Goal: Navigation & Orientation: Find specific page/section

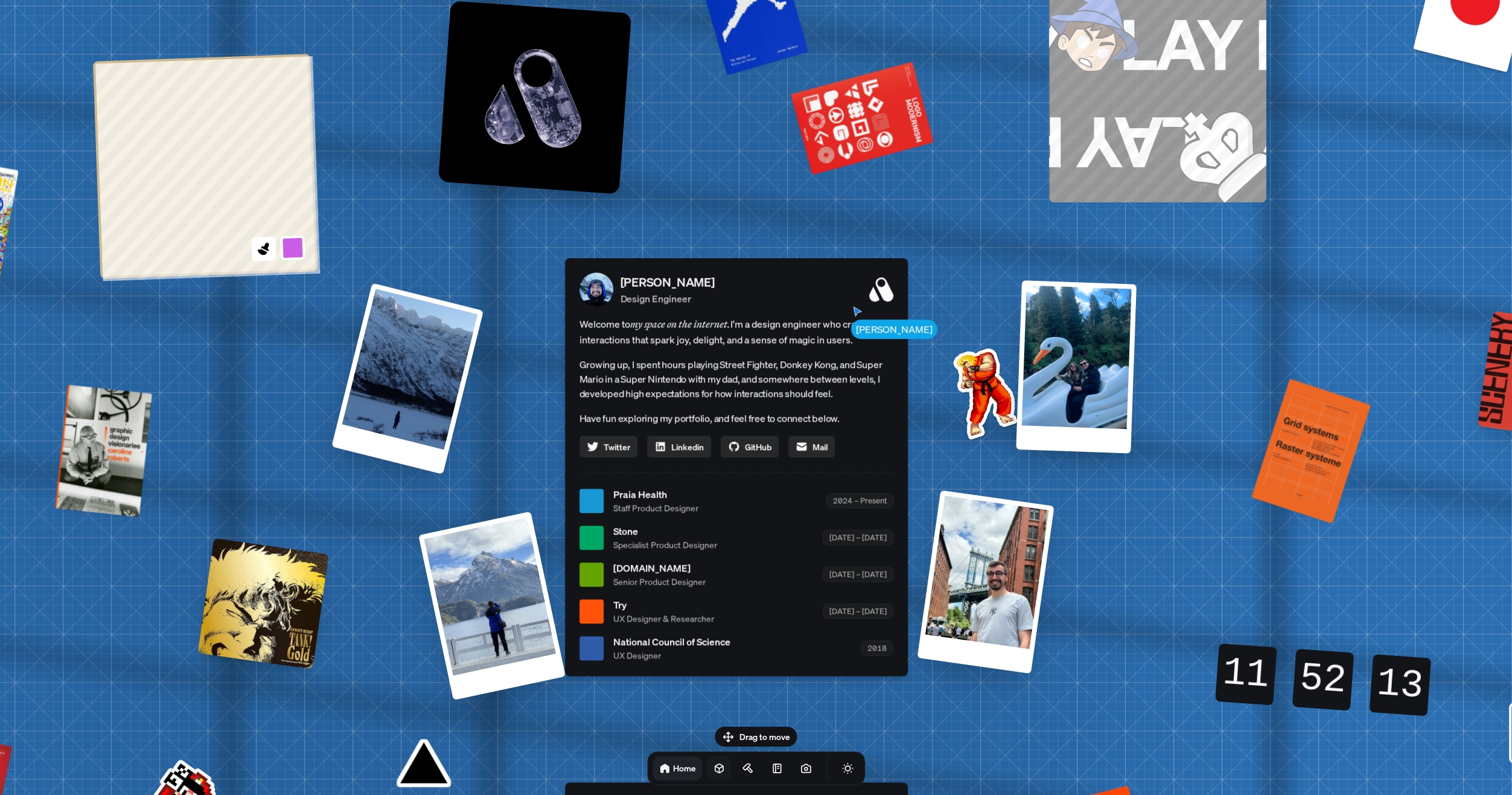
click at [713, 773] on icon at bounding box center [719, 768] width 12 height 12
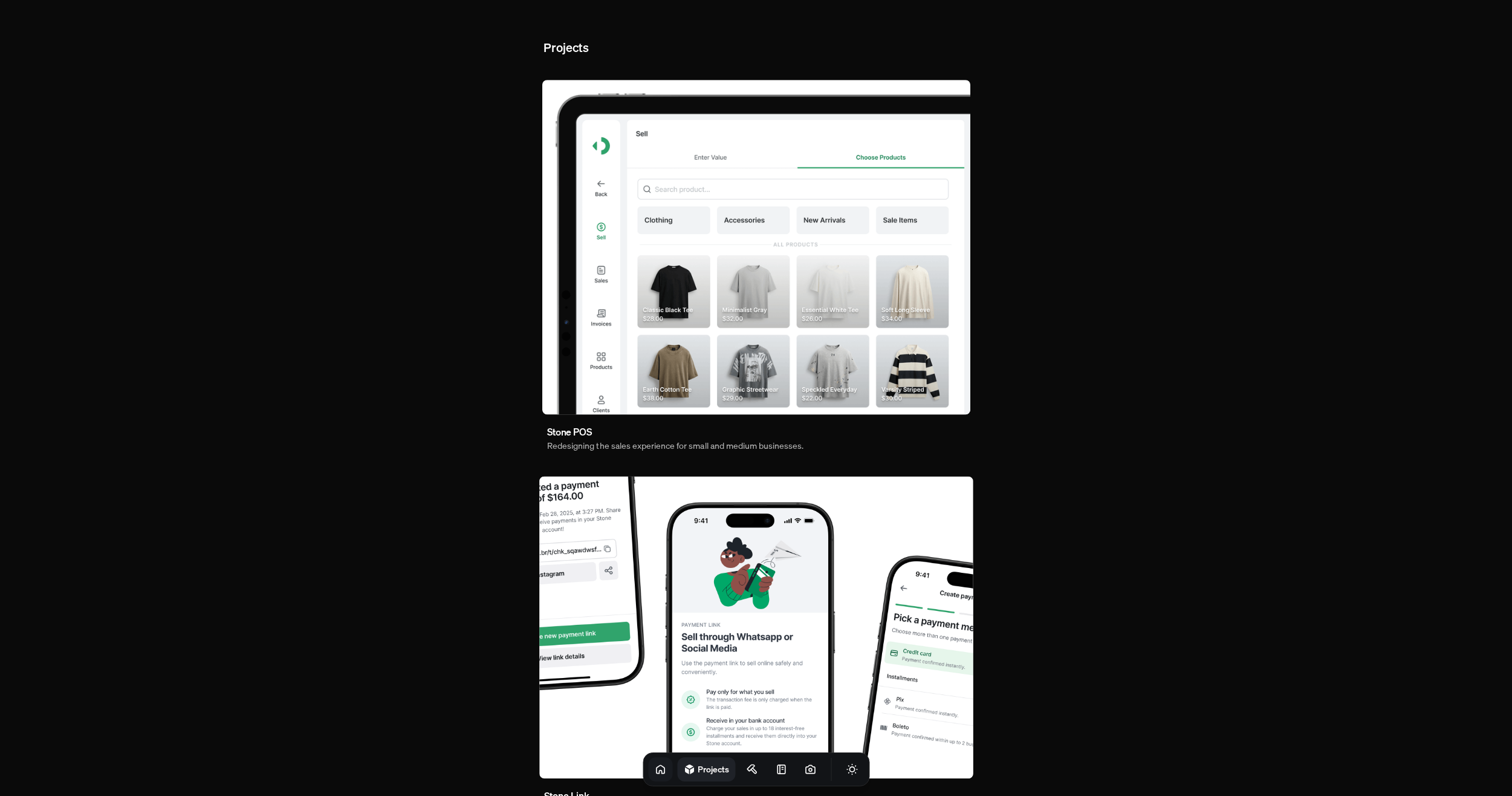
click at [654, 770] on icon at bounding box center [660, 769] width 13 height 13
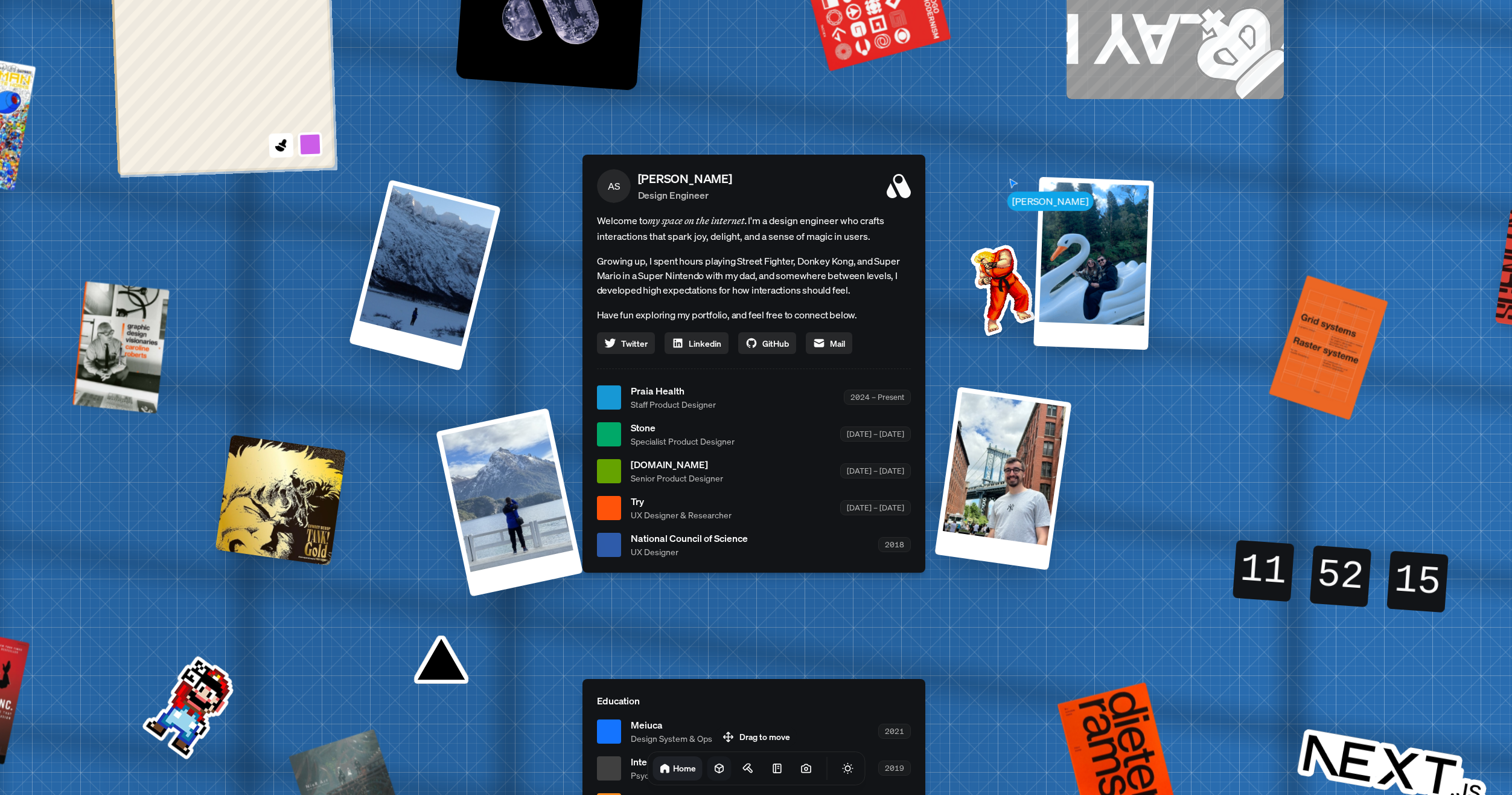
click at [715, 767] on icon at bounding box center [718, 768] width 7 height 9
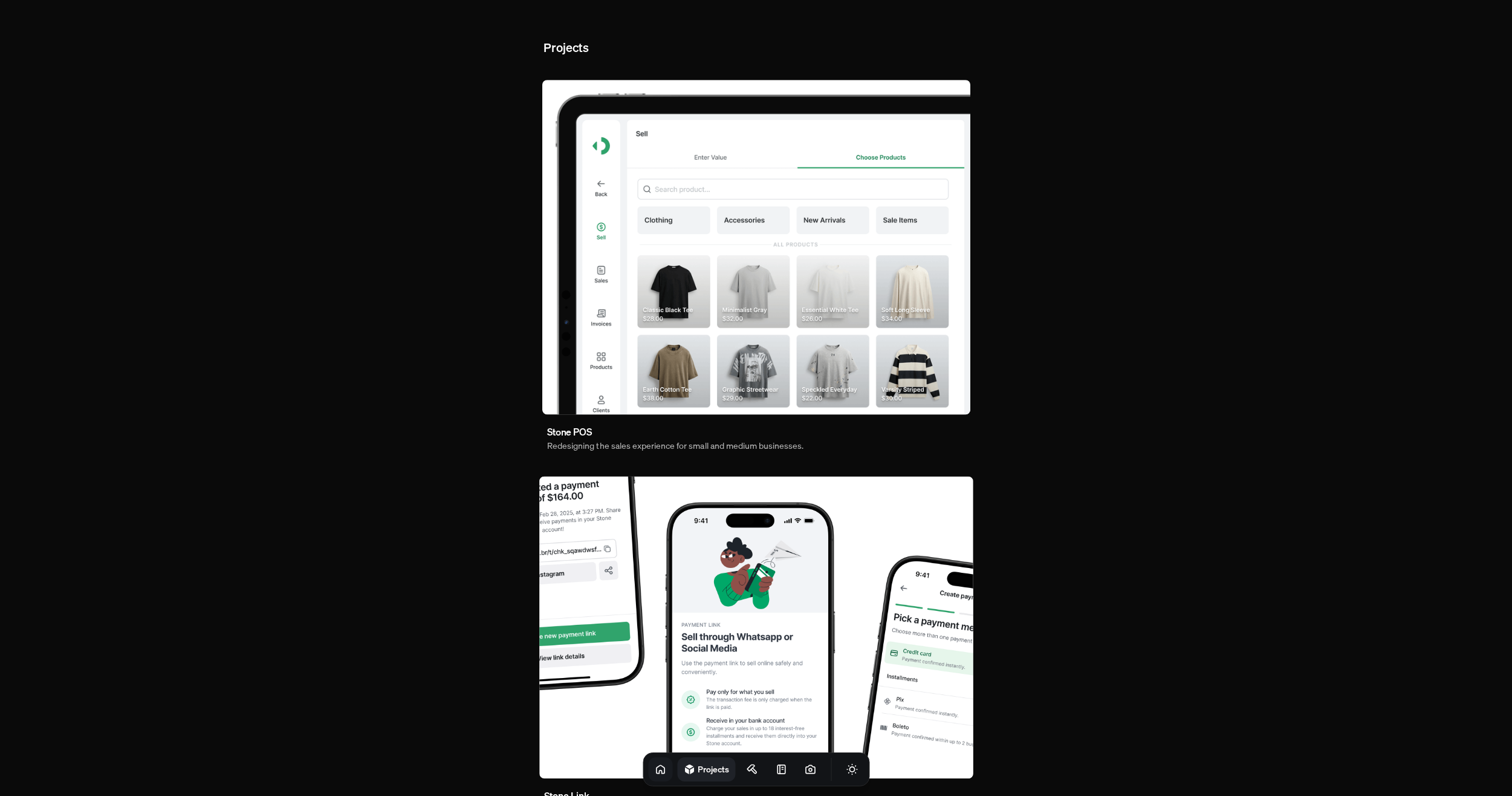
click at [654, 773] on icon at bounding box center [660, 769] width 13 height 13
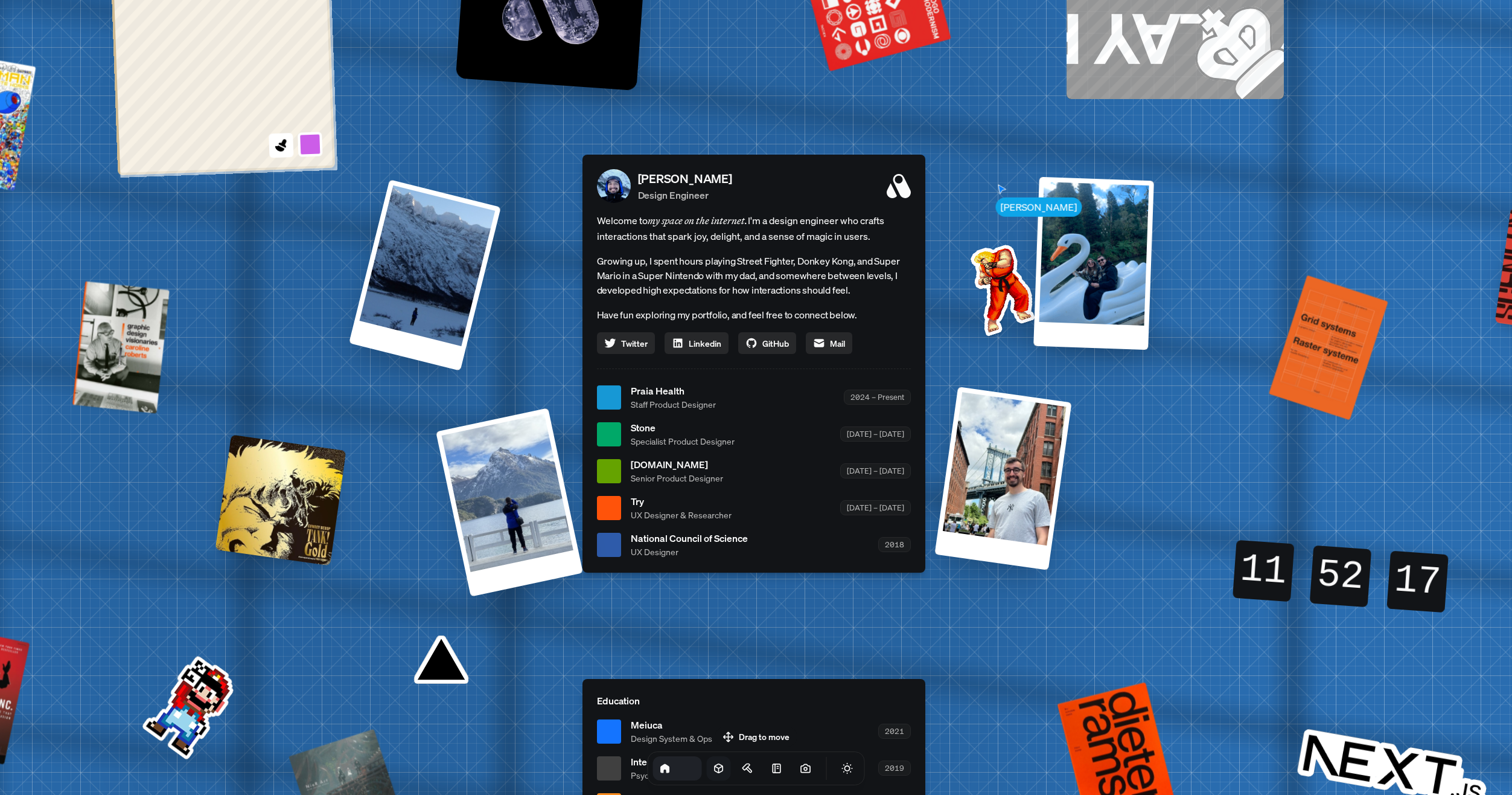
click at [707, 767] on link "Projects" at bounding box center [719, 768] width 24 height 24
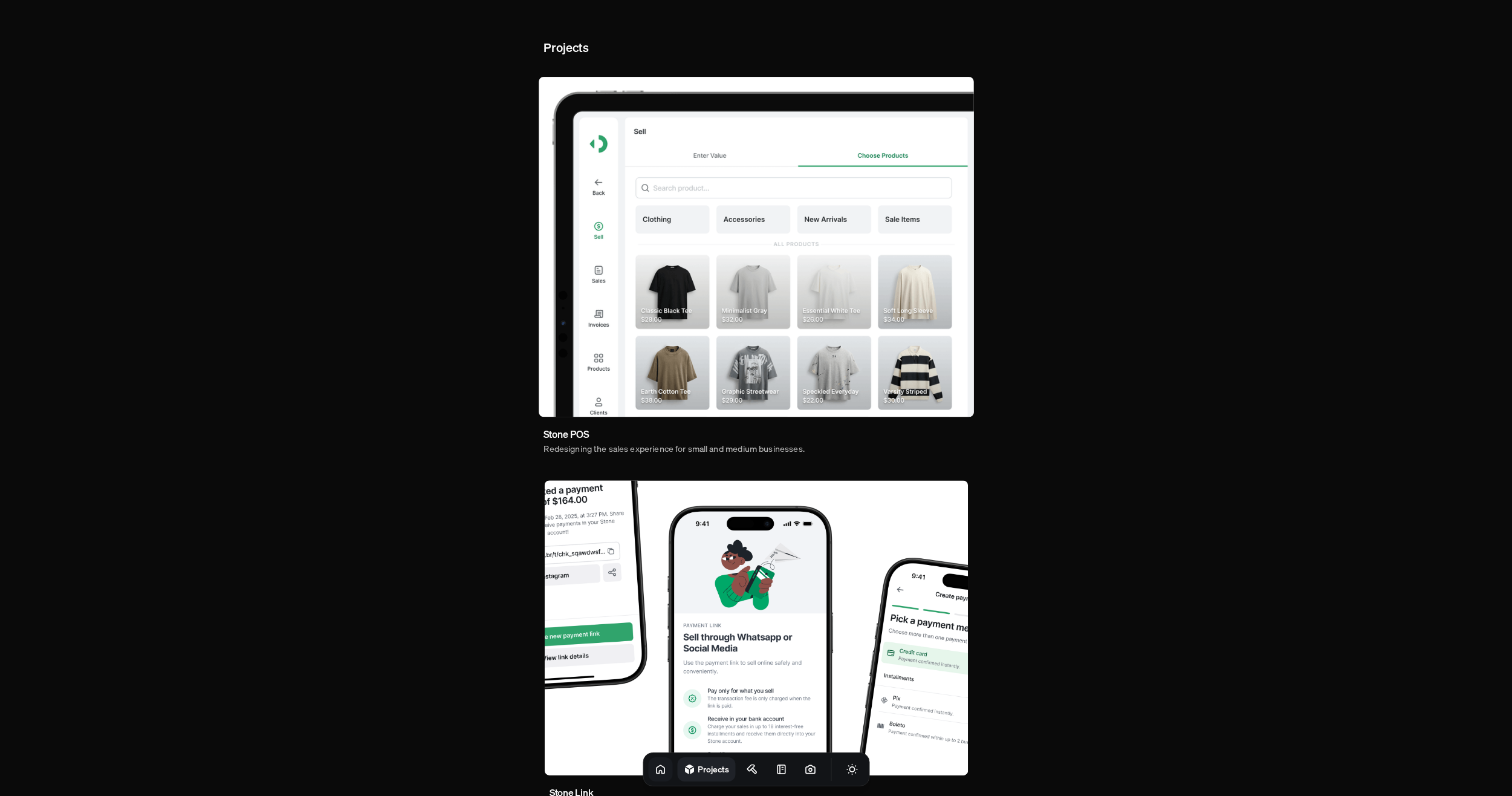
click at [654, 764] on icon at bounding box center [660, 769] width 13 height 13
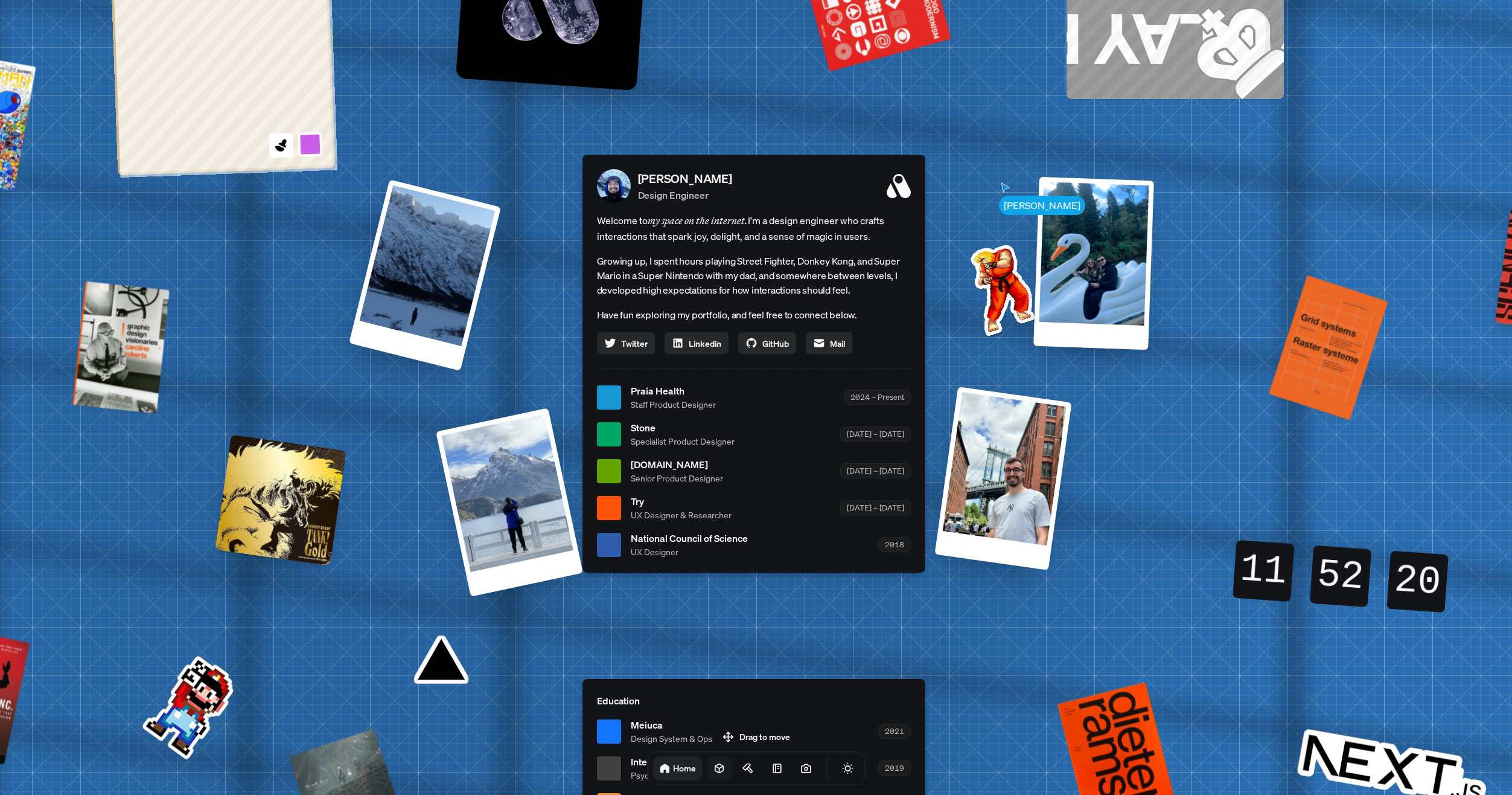
click at [707, 775] on link at bounding box center [719, 768] width 24 height 24
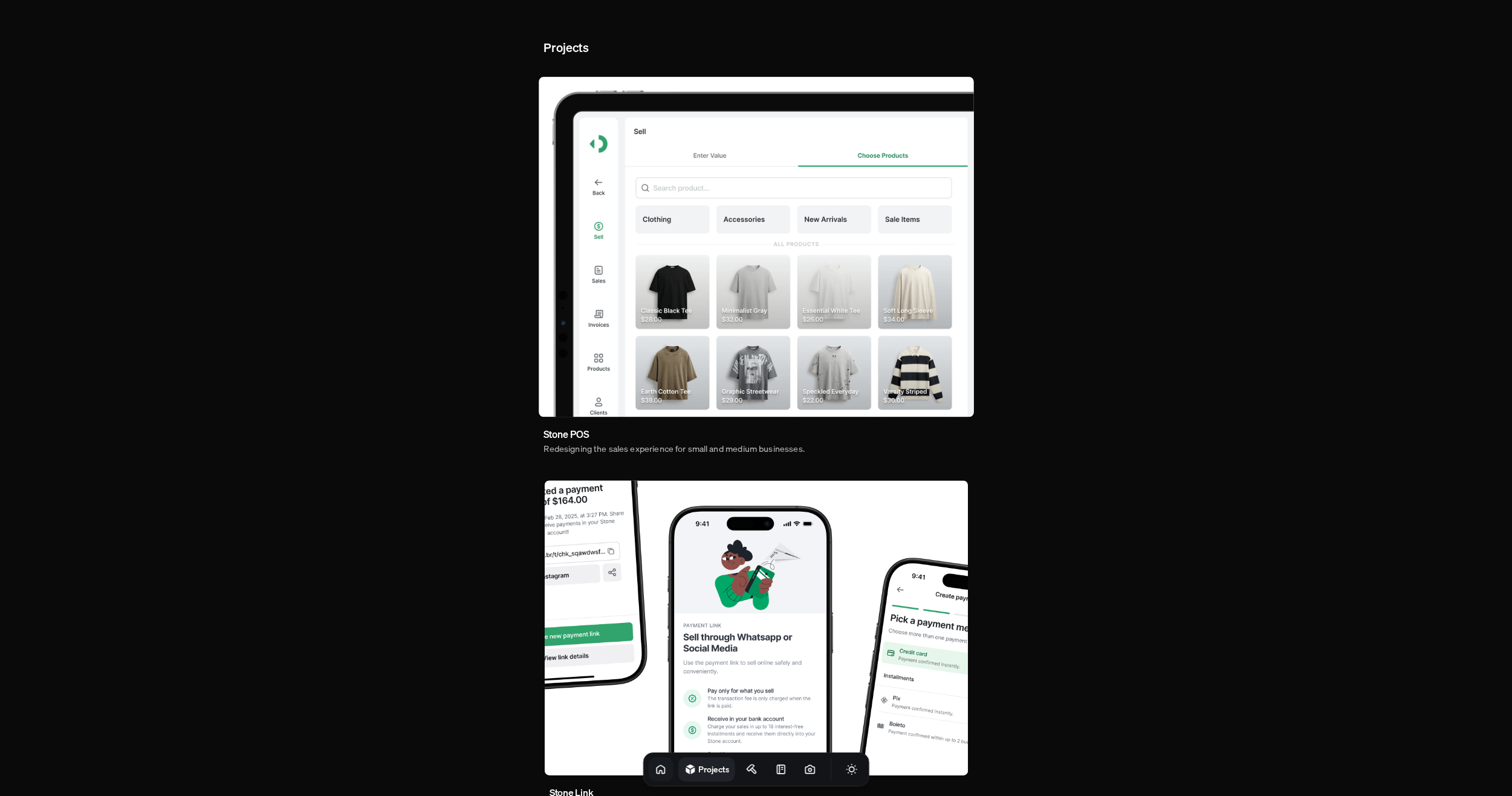
click at [657, 773] on icon at bounding box center [660, 768] width 8 height 8
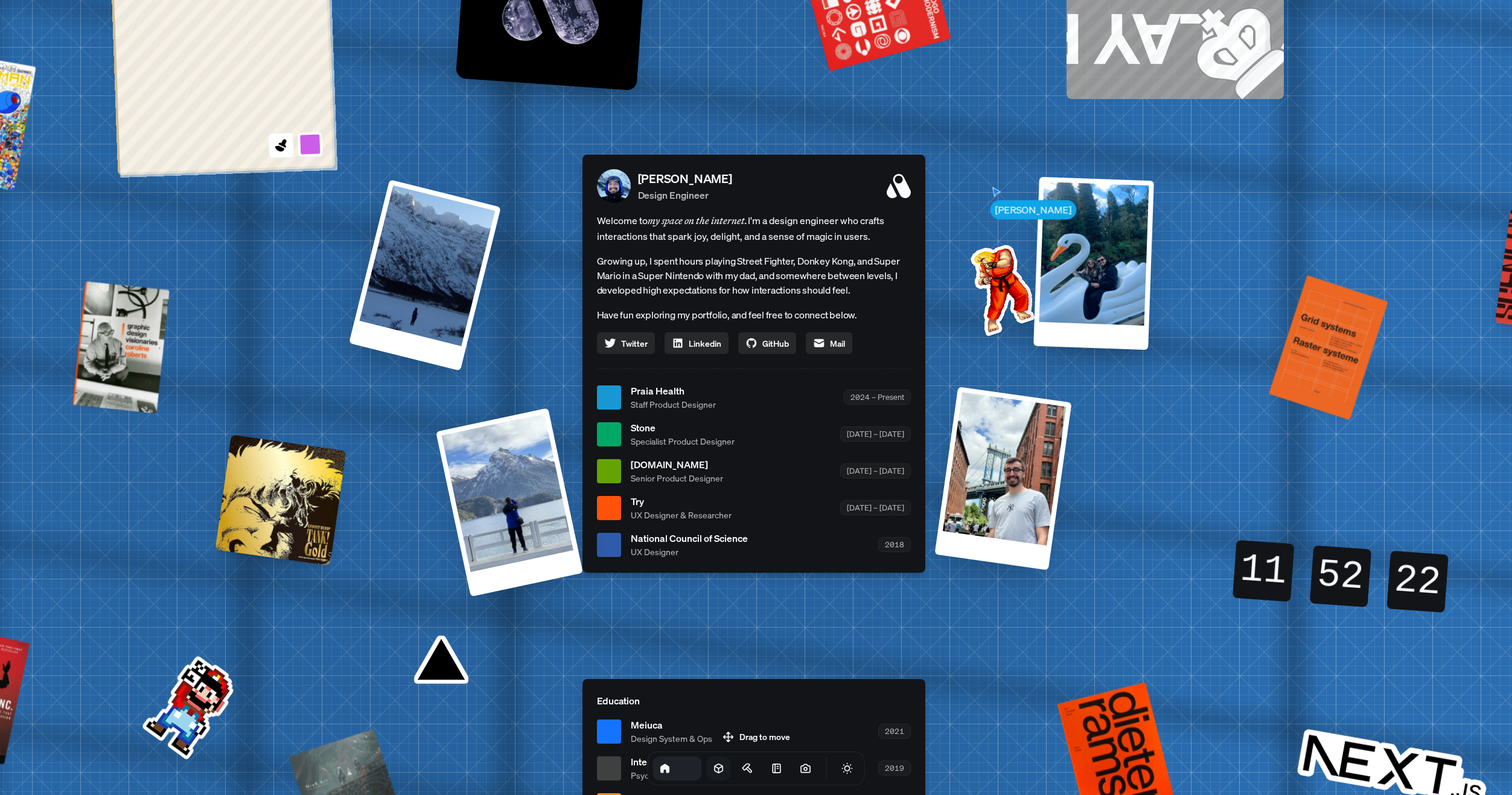
click at [707, 770] on link "Projects" at bounding box center [719, 768] width 24 height 24
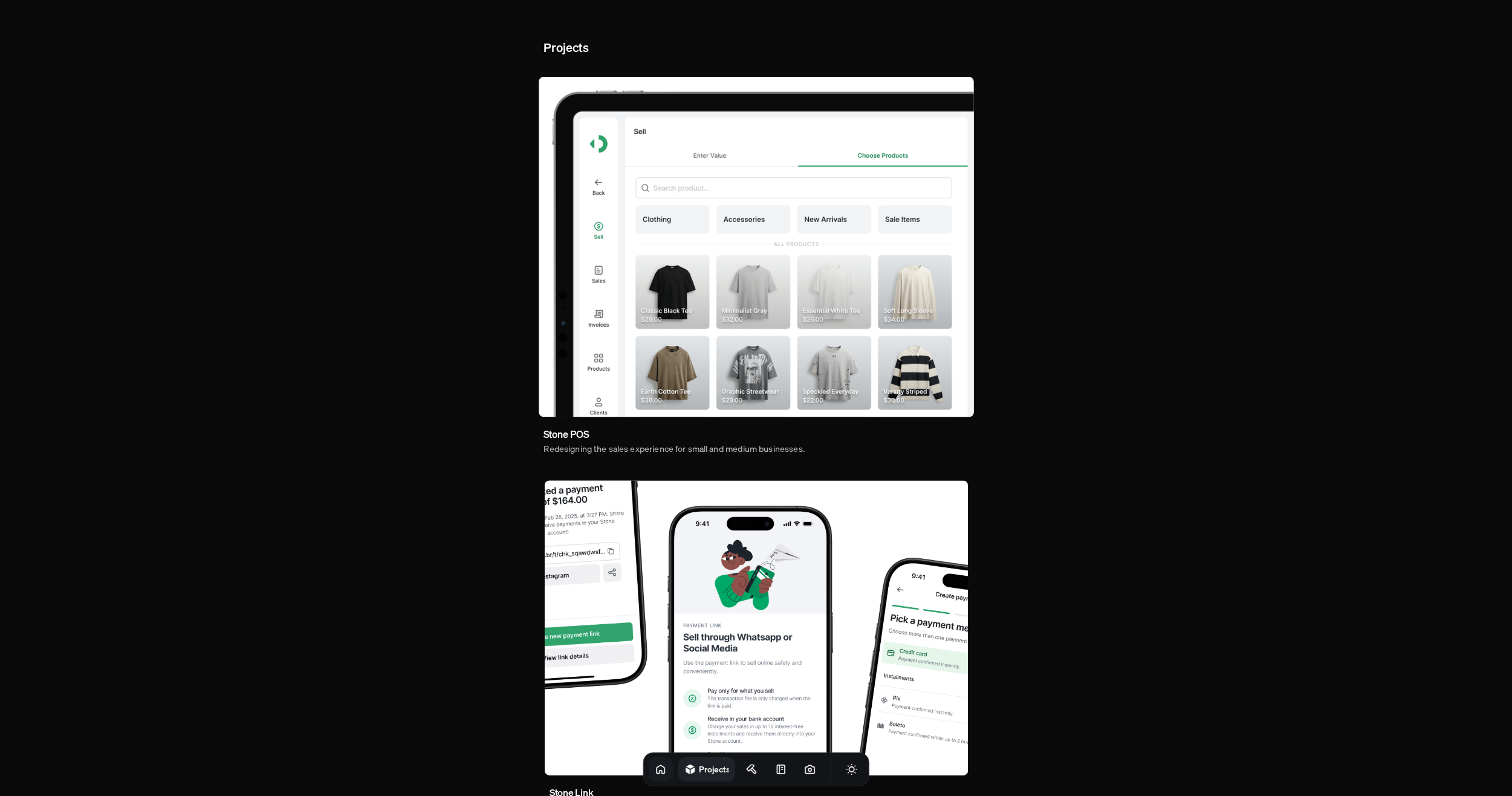
click at [657, 767] on icon at bounding box center [660, 768] width 8 height 8
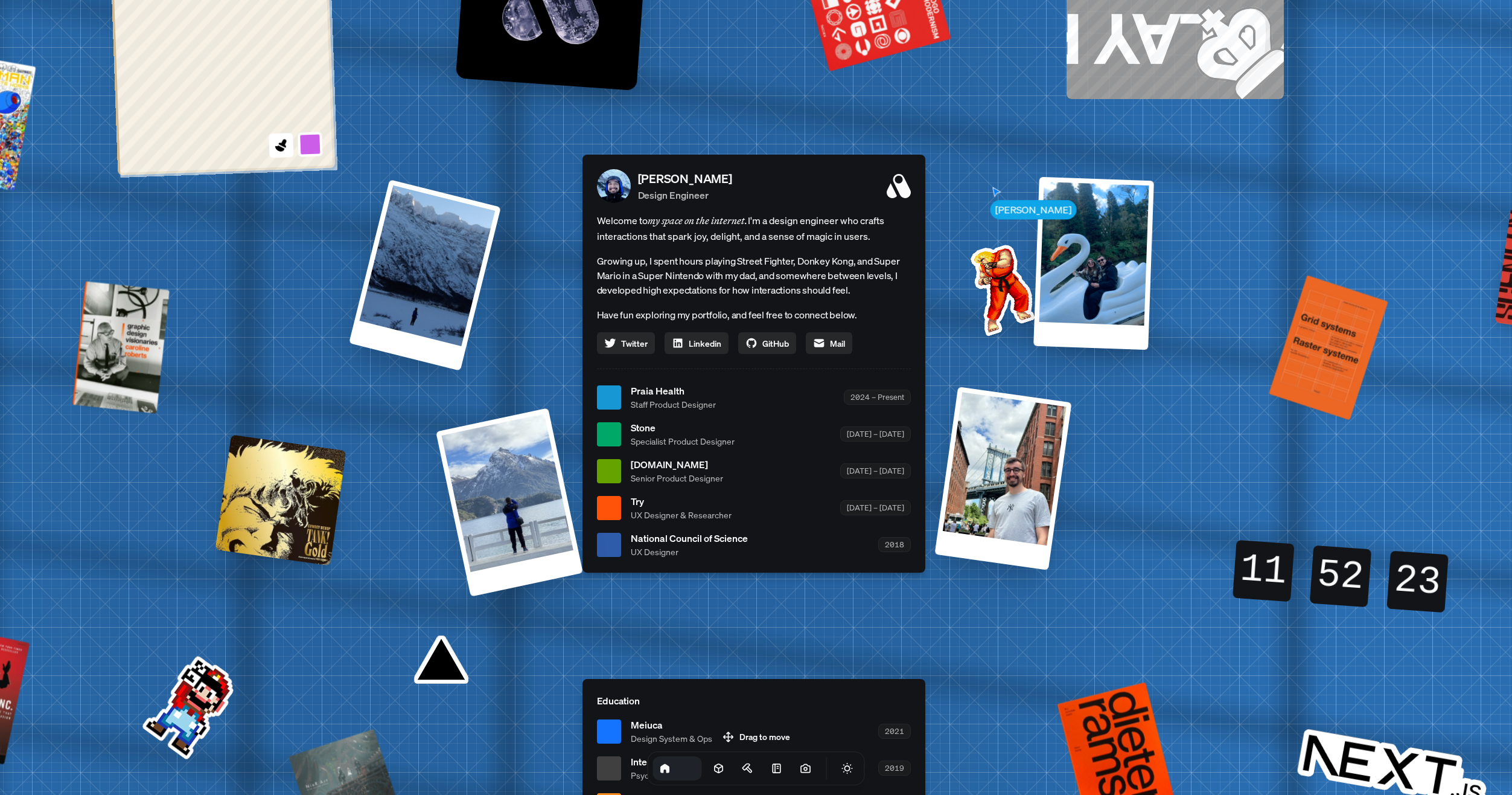
click at [687, 761] on link "Home" at bounding box center [677, 768] width 49 height 24
click at [707, 764] on link at bounding box center [719, 768] width 24 height 24
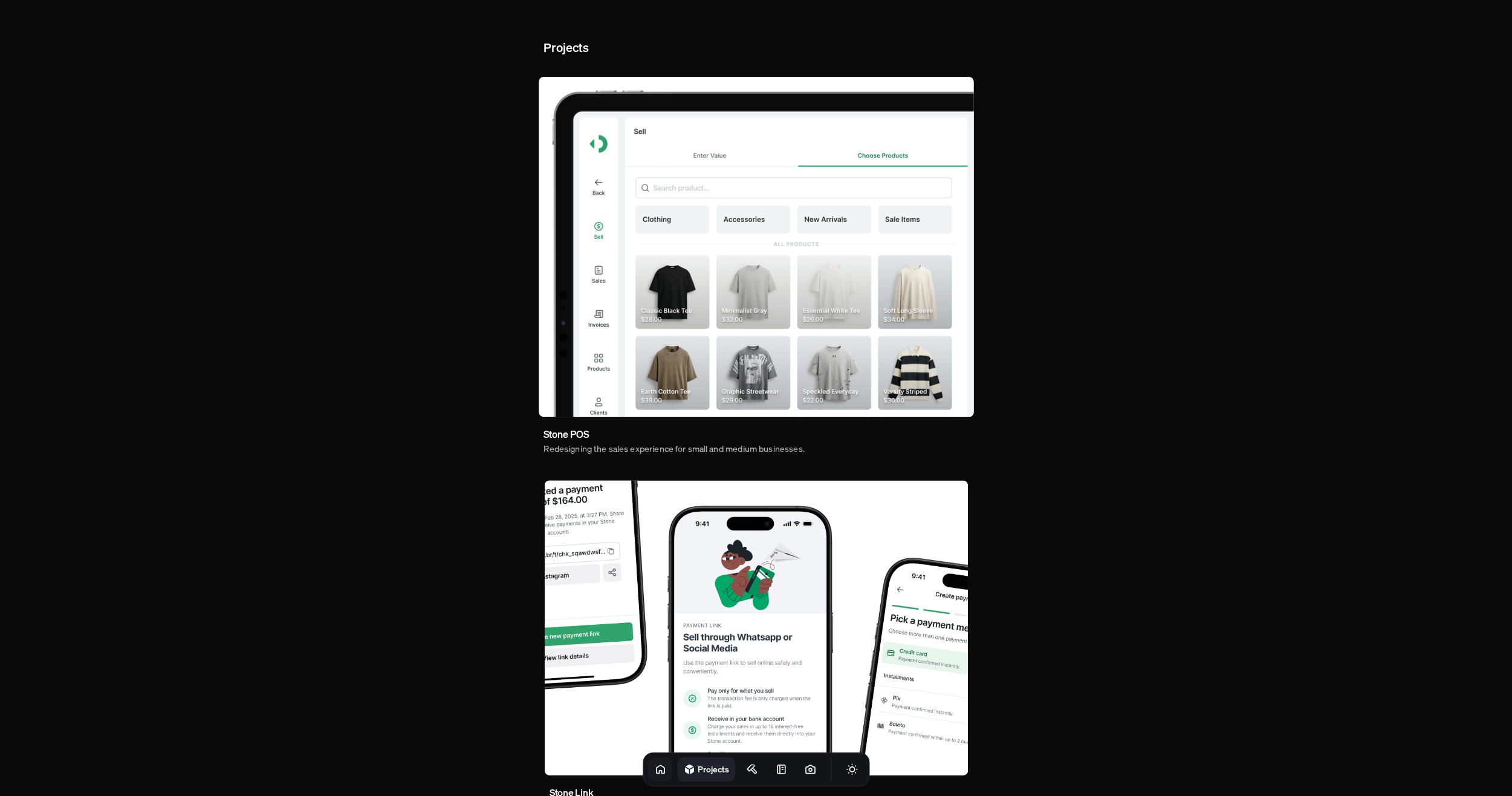
click at [654, 770] on icon at bounding box center [660, 769] width 13 height 13
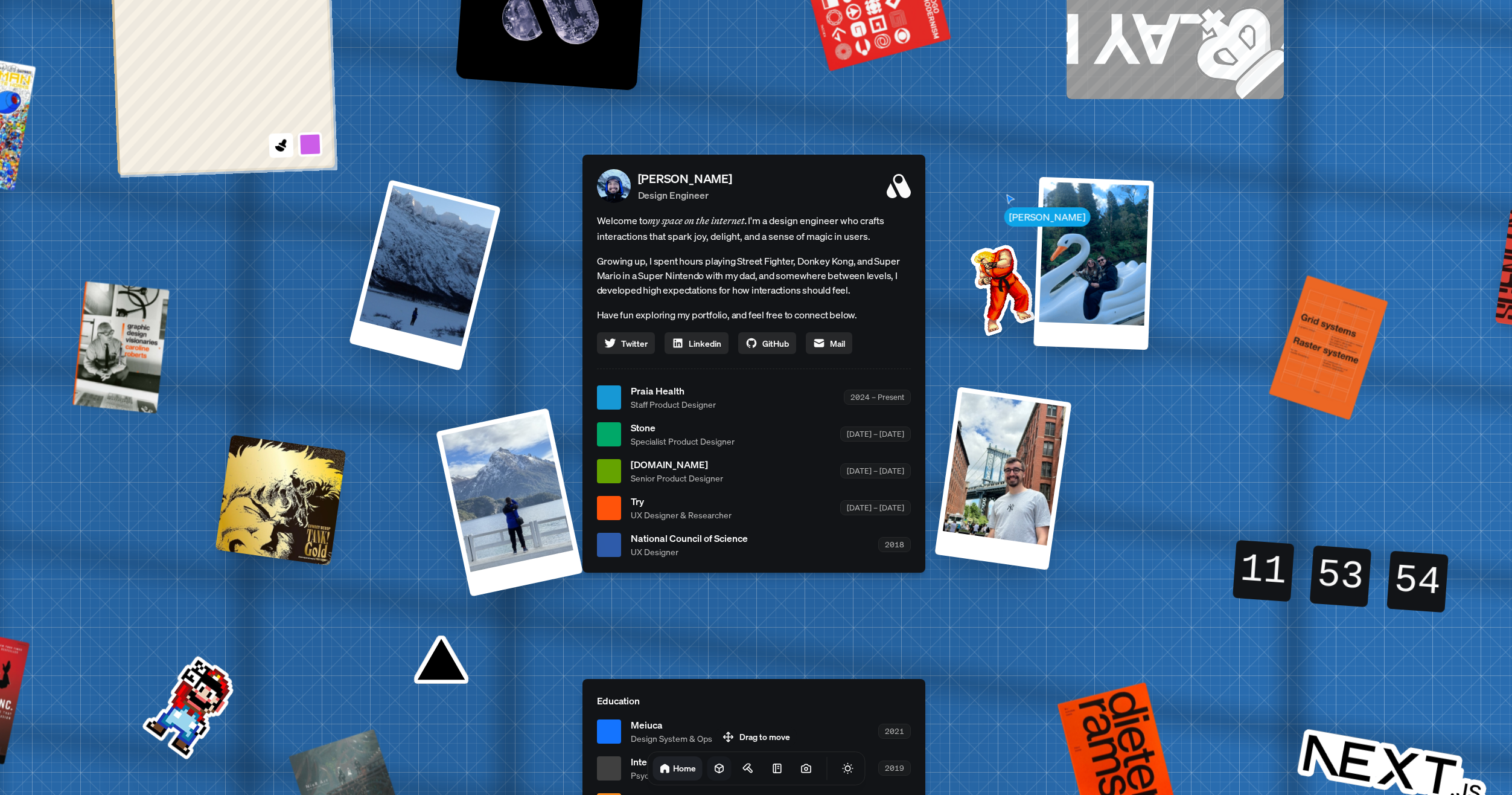
click at [713, 773] on link at bounding box center [719, 768] width 24 height 24
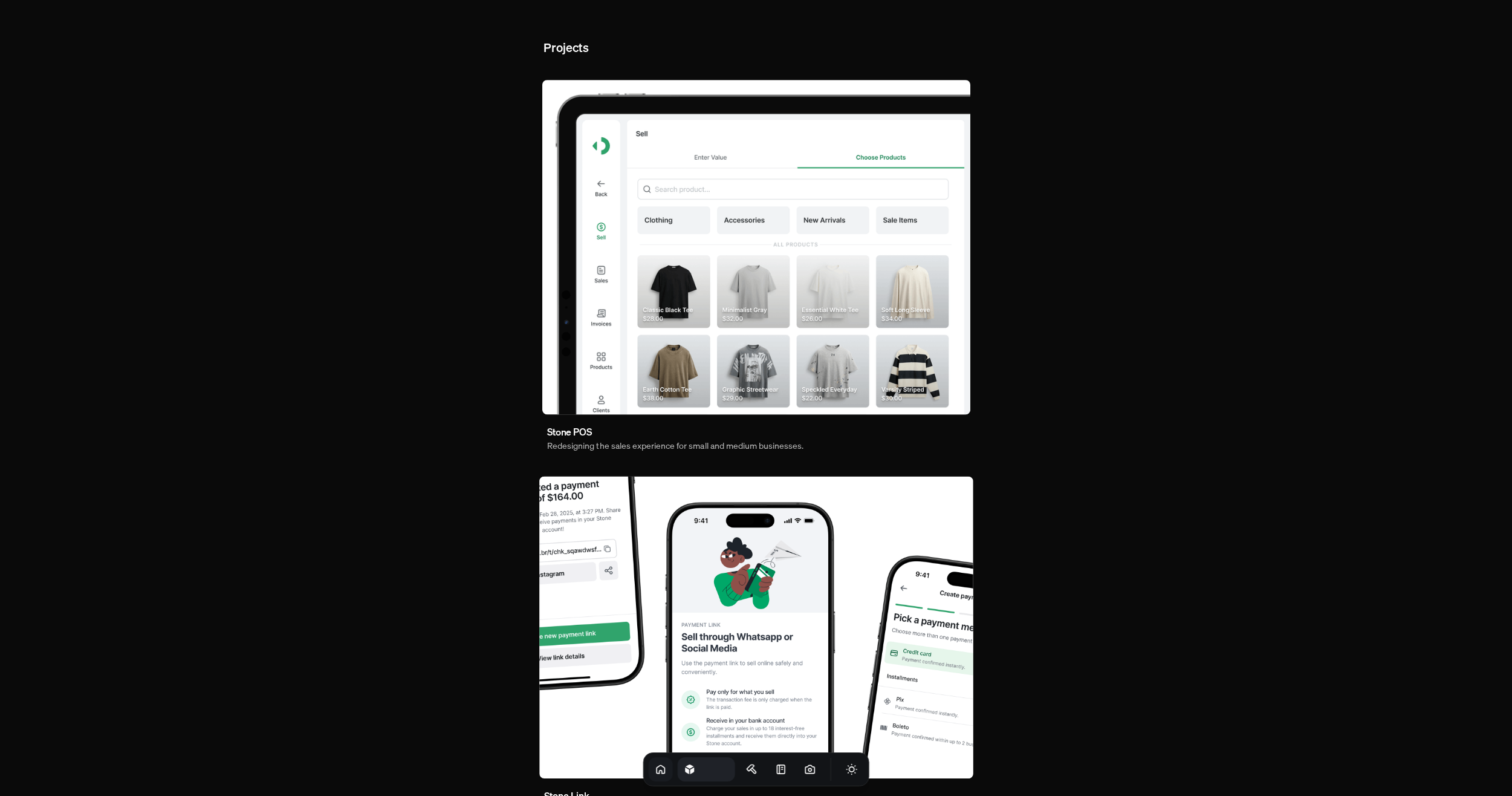
click at [653, 764] on link "Home" at bounding box center [660, 768] width 24 height 24
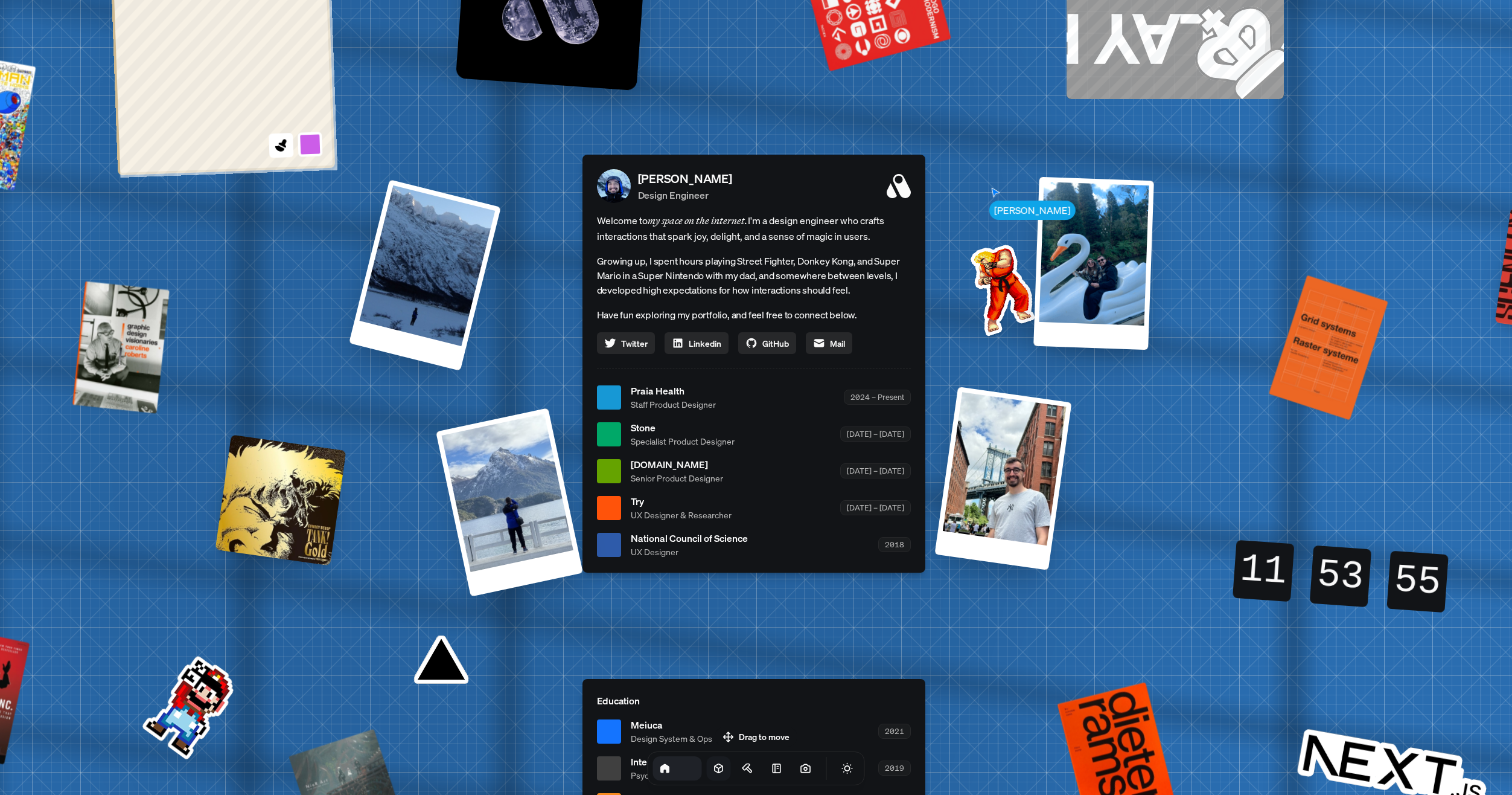
click at [713, 771] on icon at bounding box center [719, 768] width 12 height 12
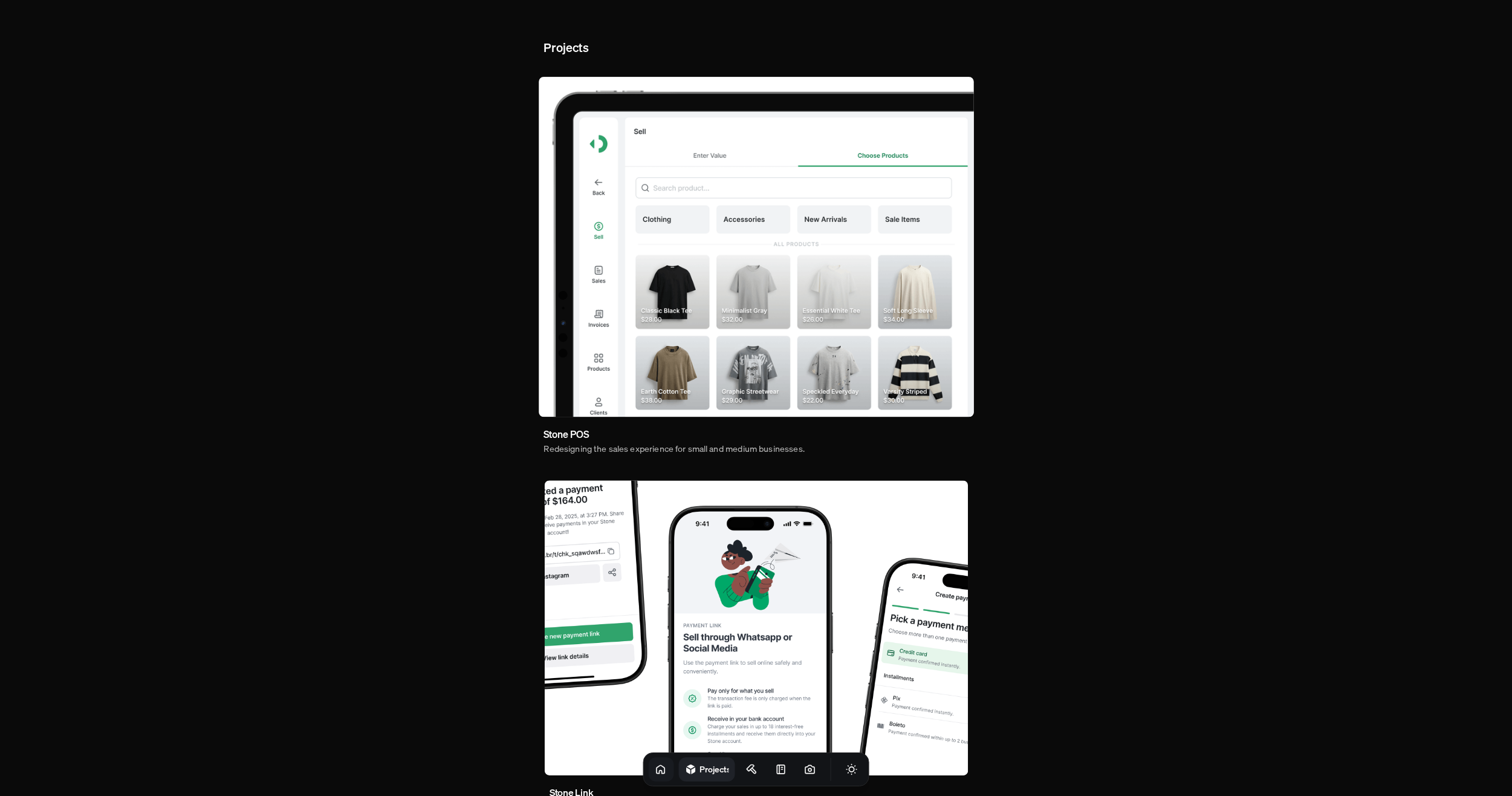
click at [648, 772] on link "Home" at bounding box center [661, 768] width 26 height 24
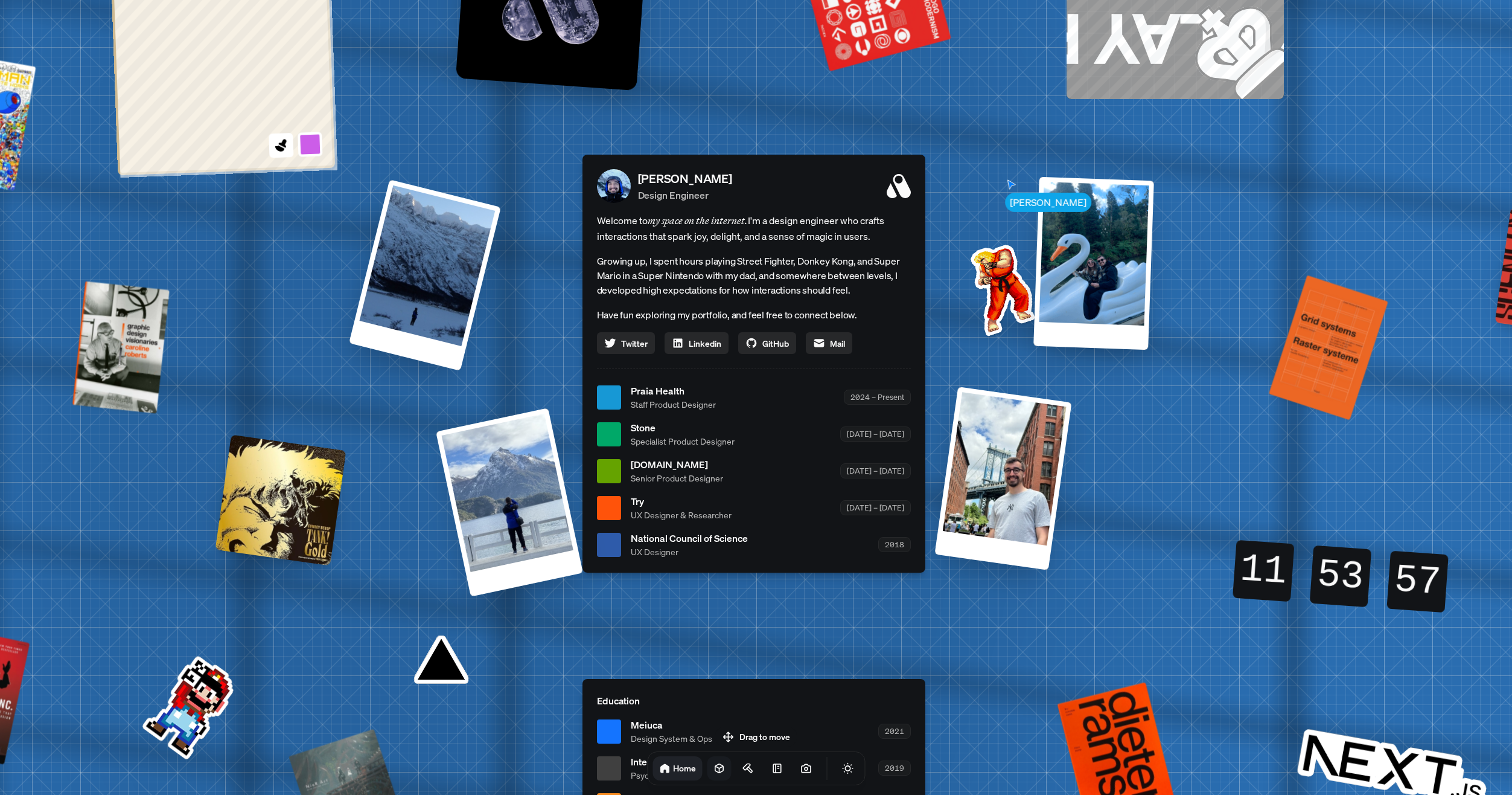
click at [713, 764] on icon at bounding box center [719, 768] width 12 height 12
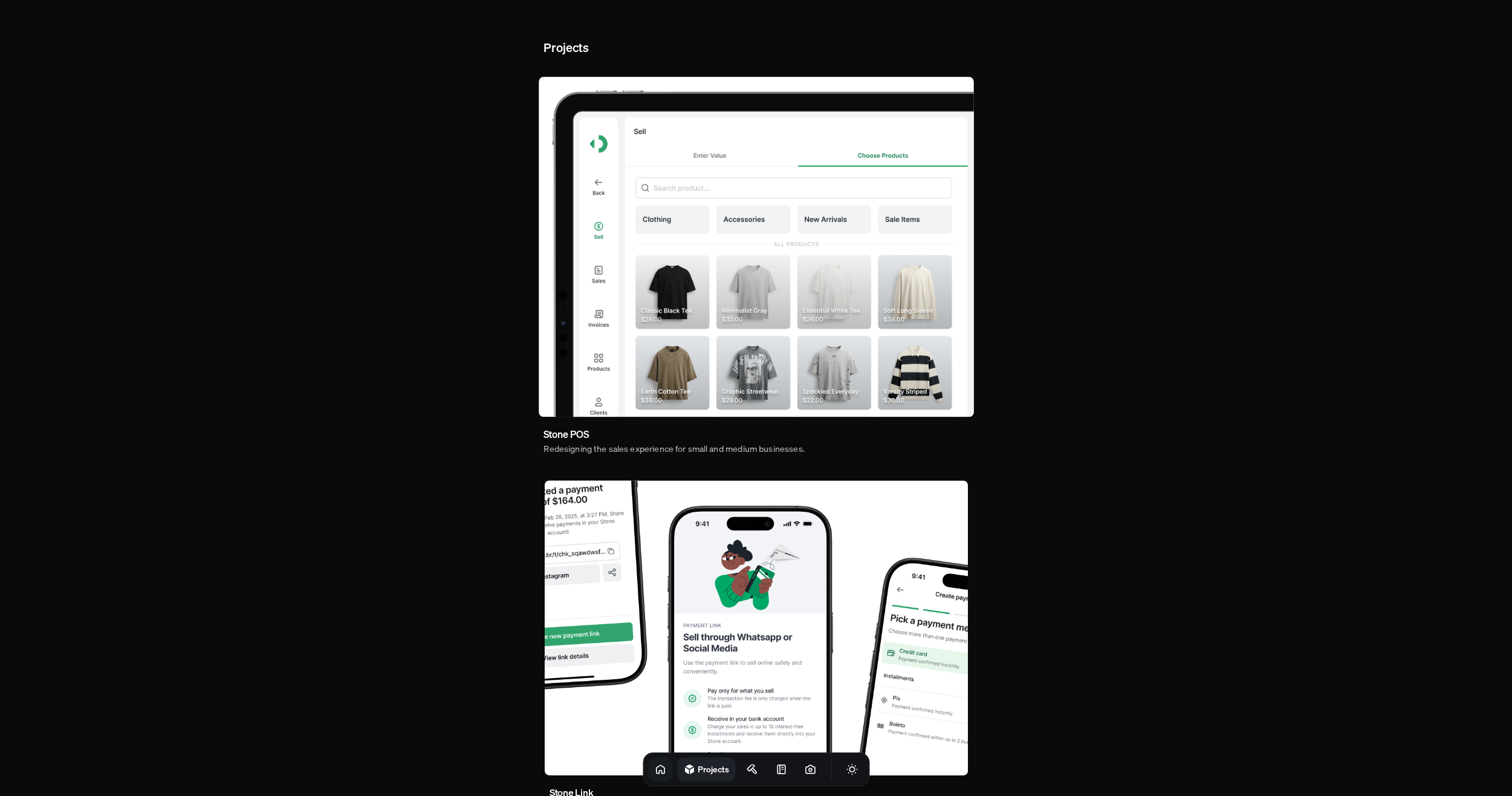
click at [656, 765] on icon at bounding box center [659, 768] width 8 height 8
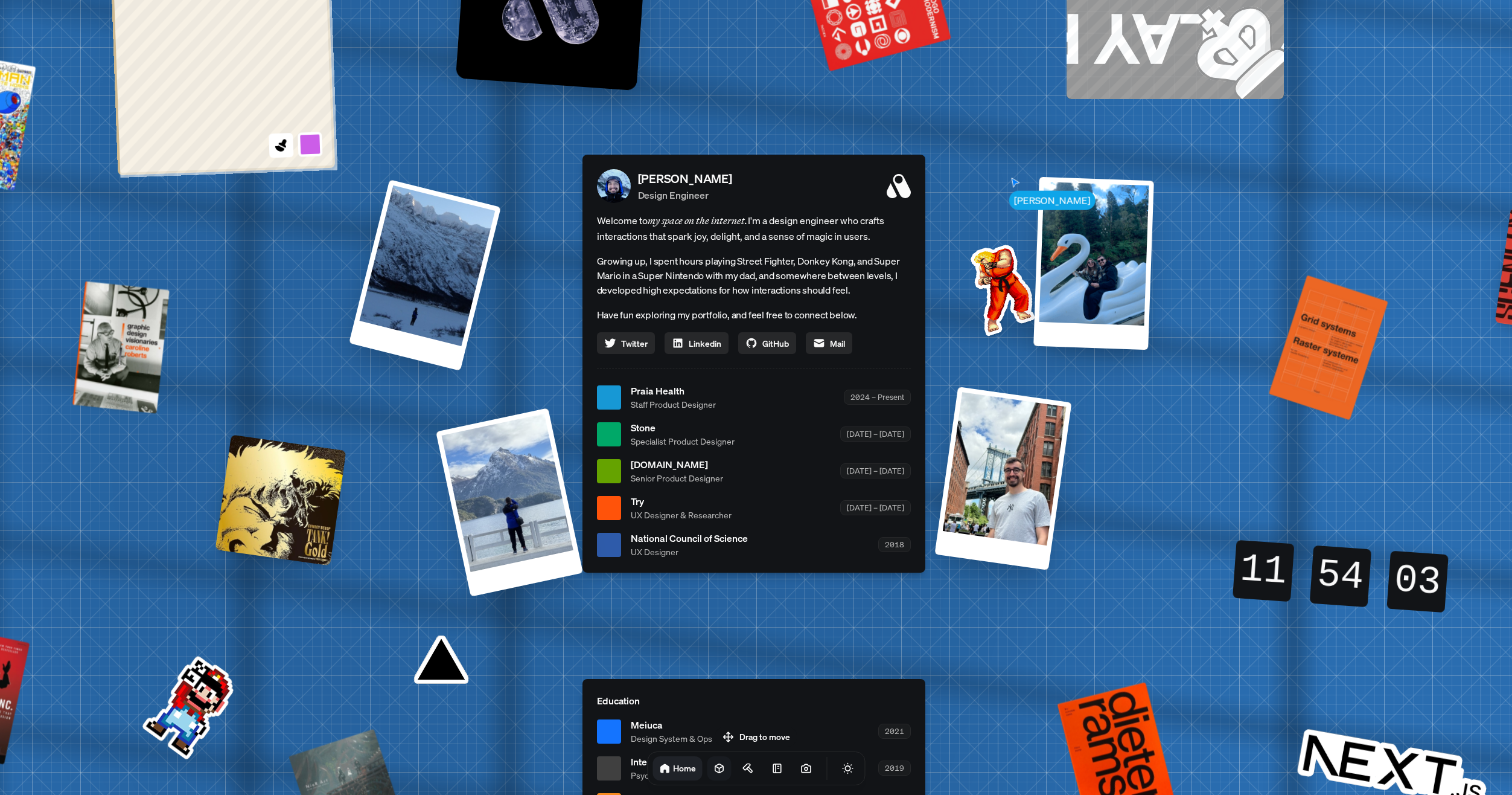
click at [713, 770] on icon at bounding box center [719, 768] width 12 height 12
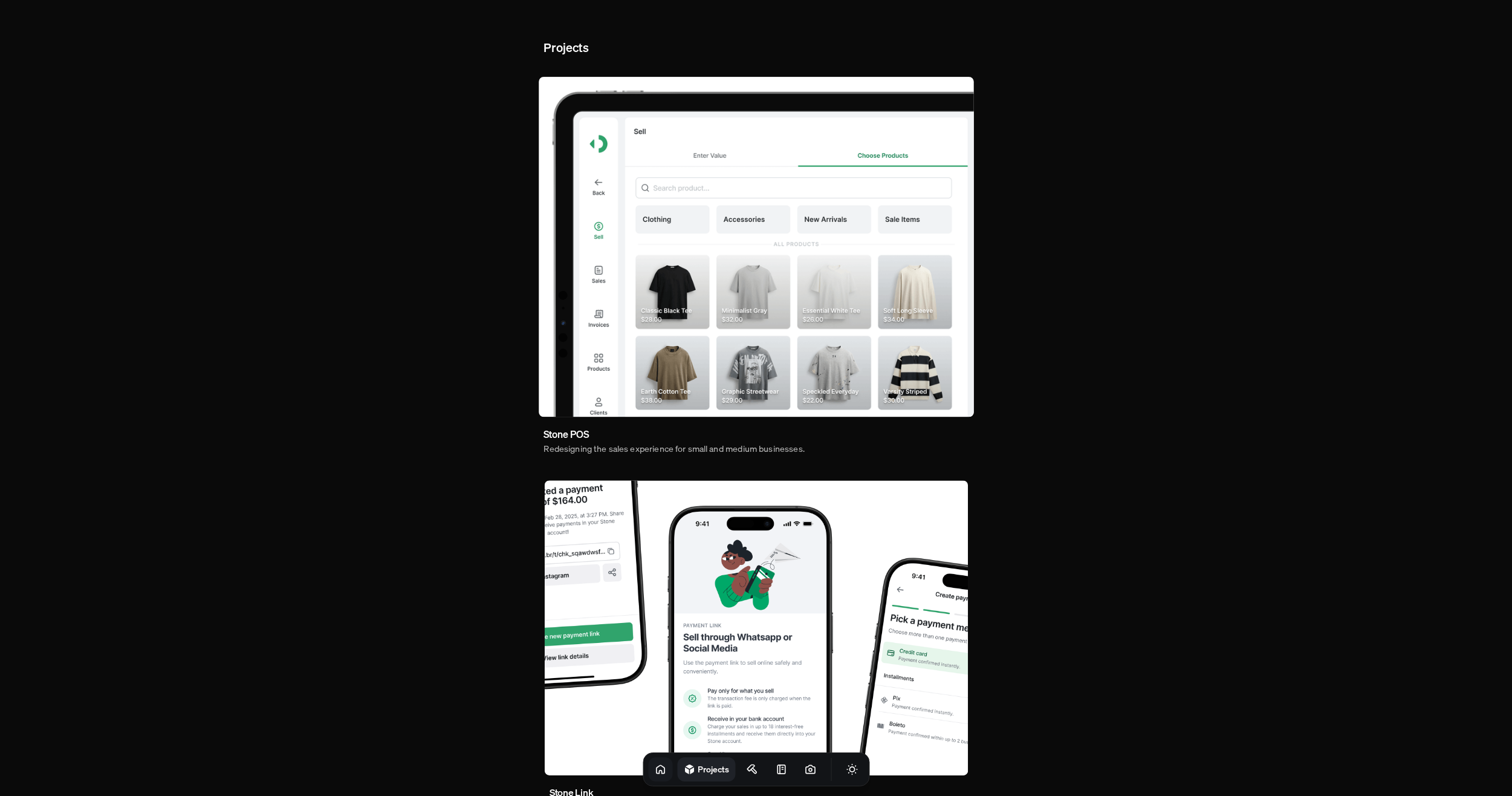
click at [654, 771] on icon at bounding box center [660, 769] width 13 height 13
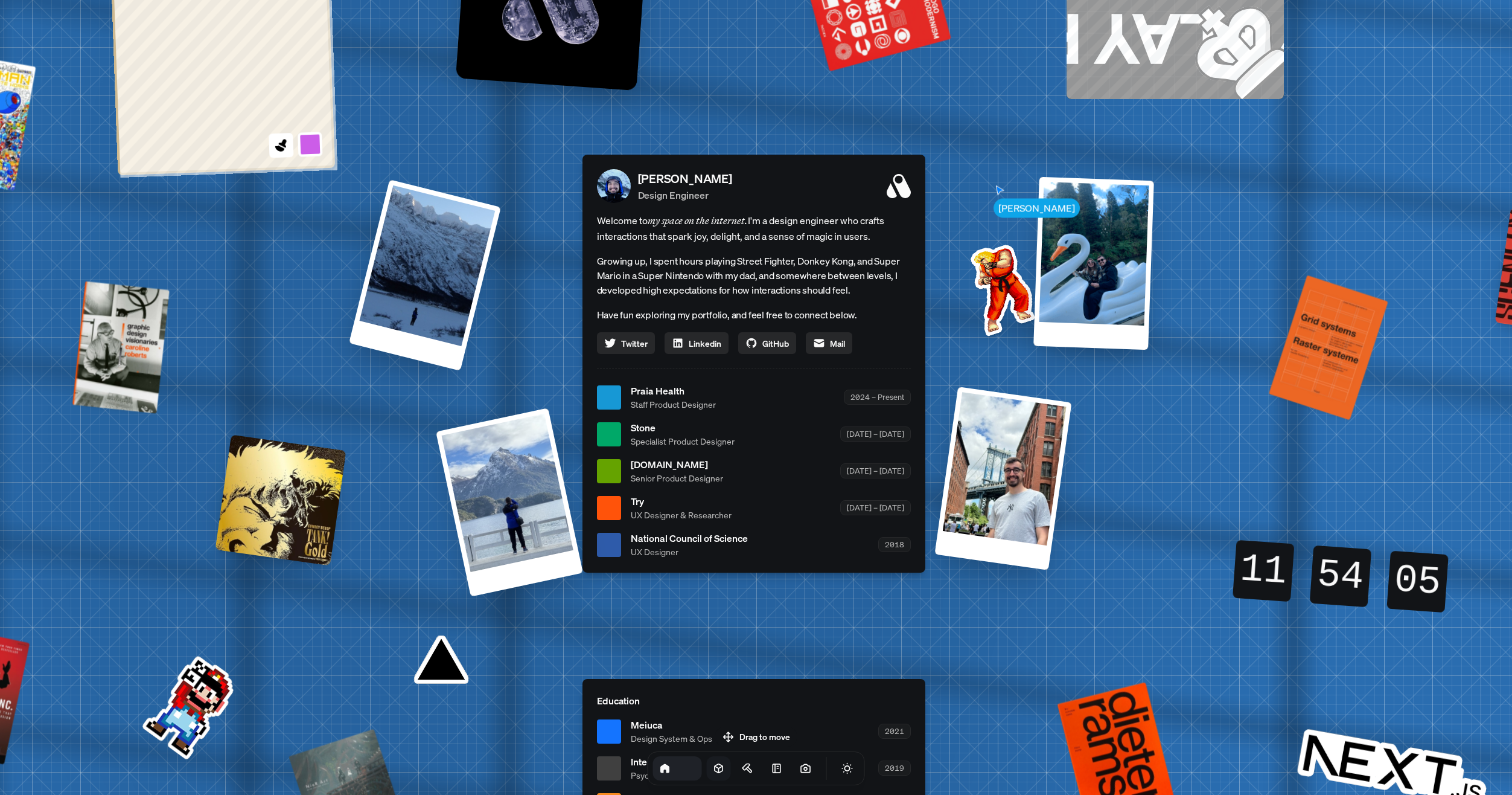
click at [715, 764] on icon at bounding box center [718, 768] width 7 height 9
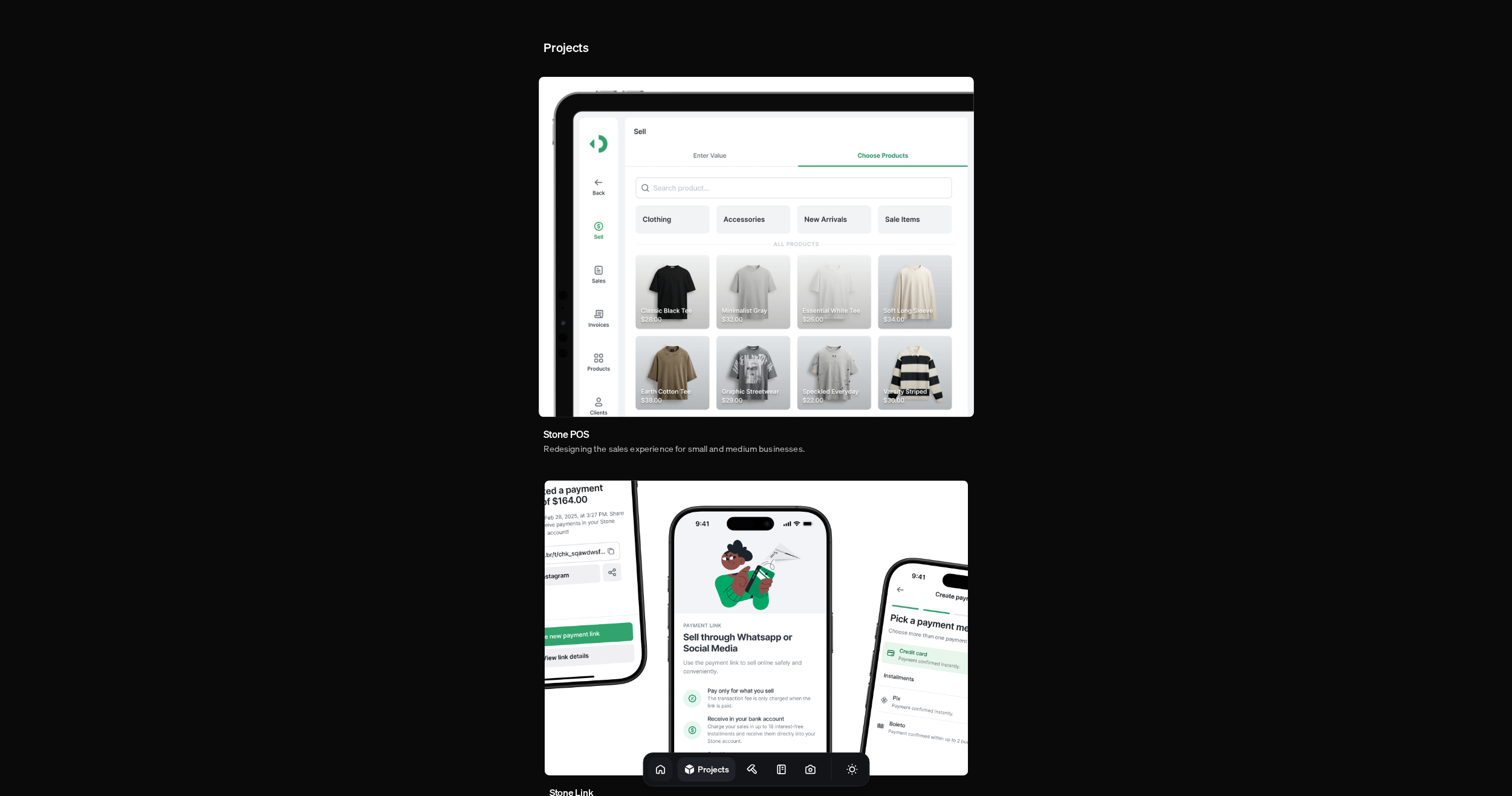
click at [654, 769] on icon at bounding box center [660, 769] width 13 height 13
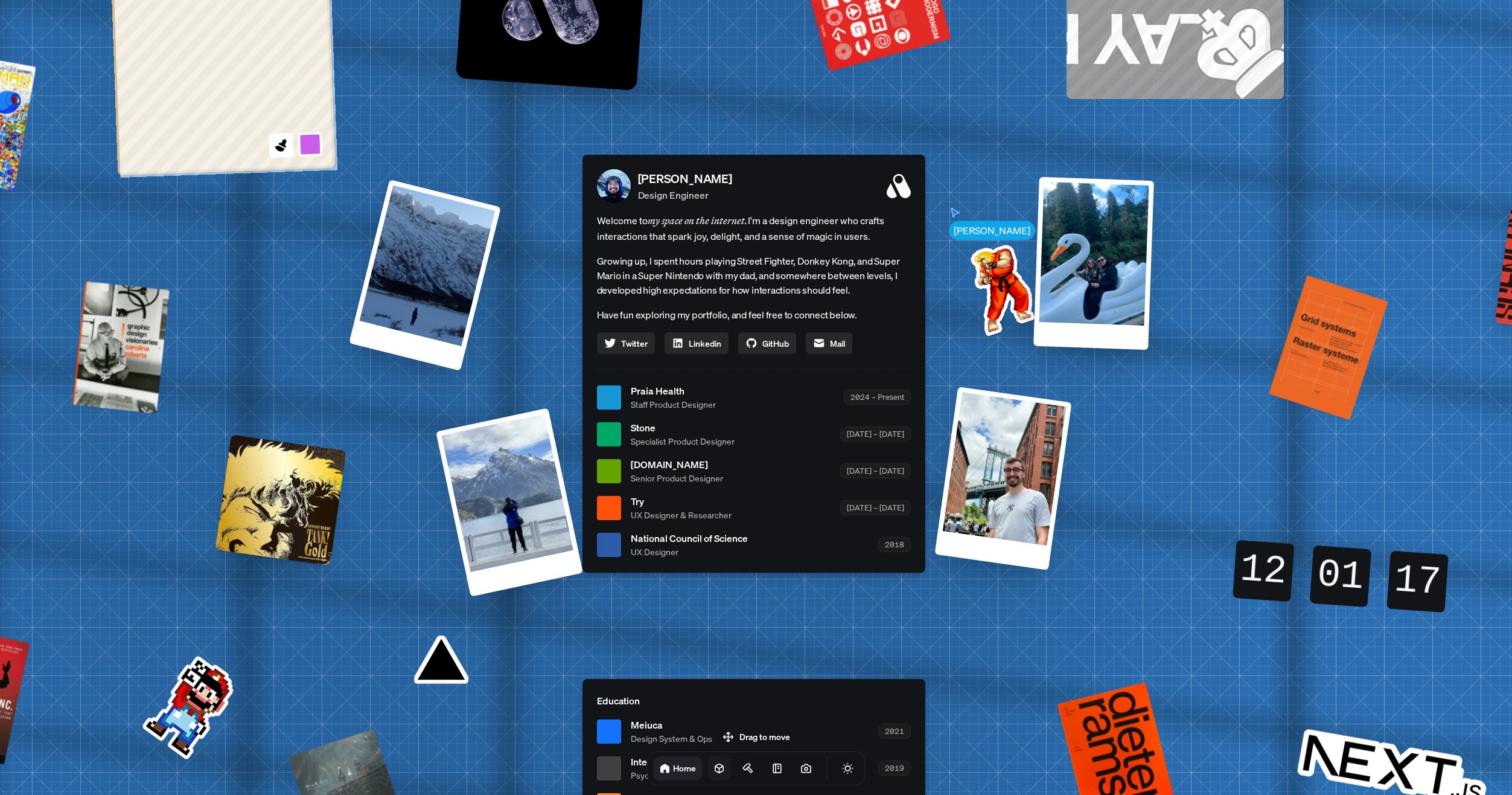
click at [707, 764] on link at bounding box center [719, 768] width 24 height 24
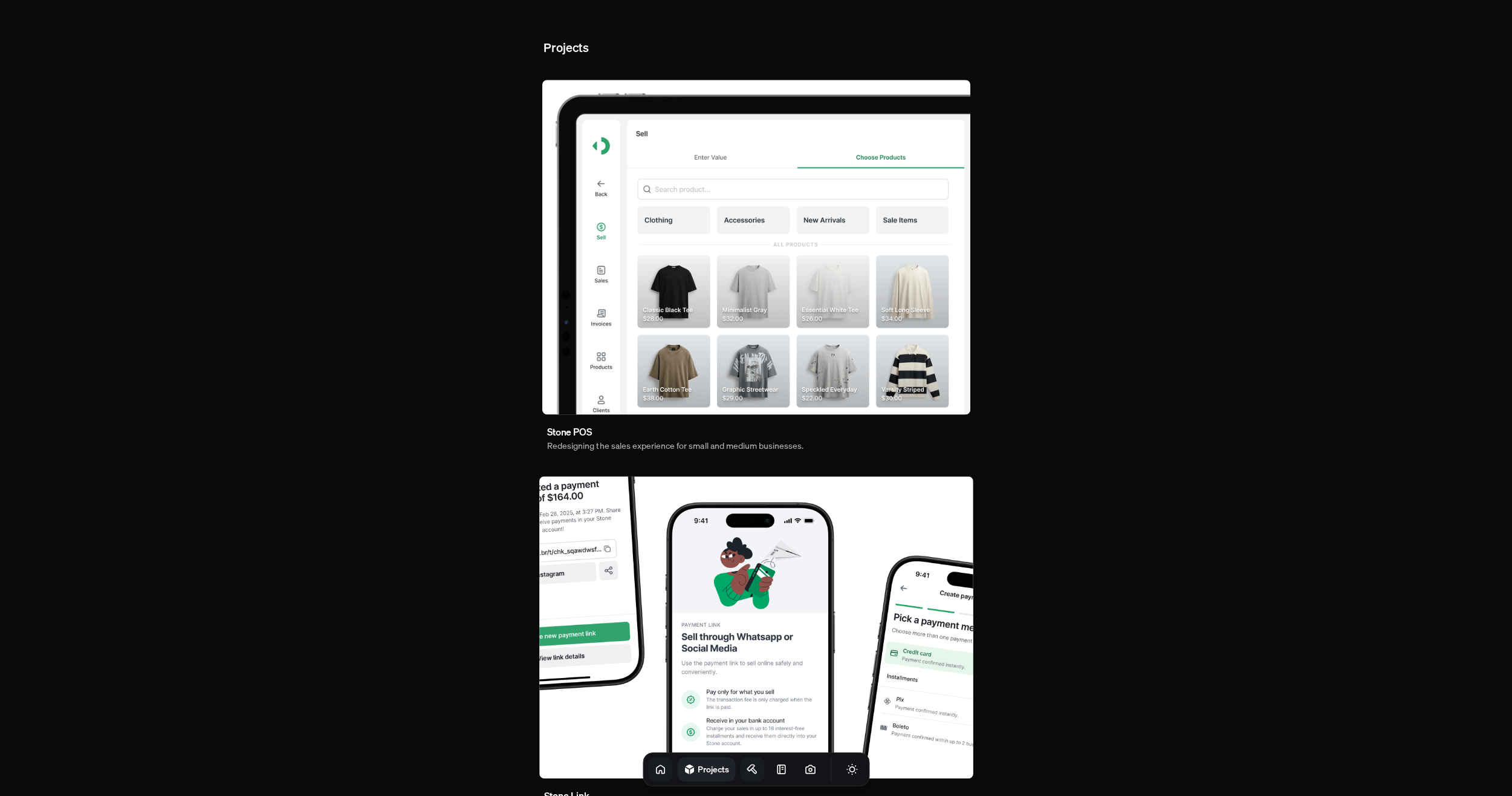
click at [748, 765] on icon at bounding box center [751, 768] width 8 height 6
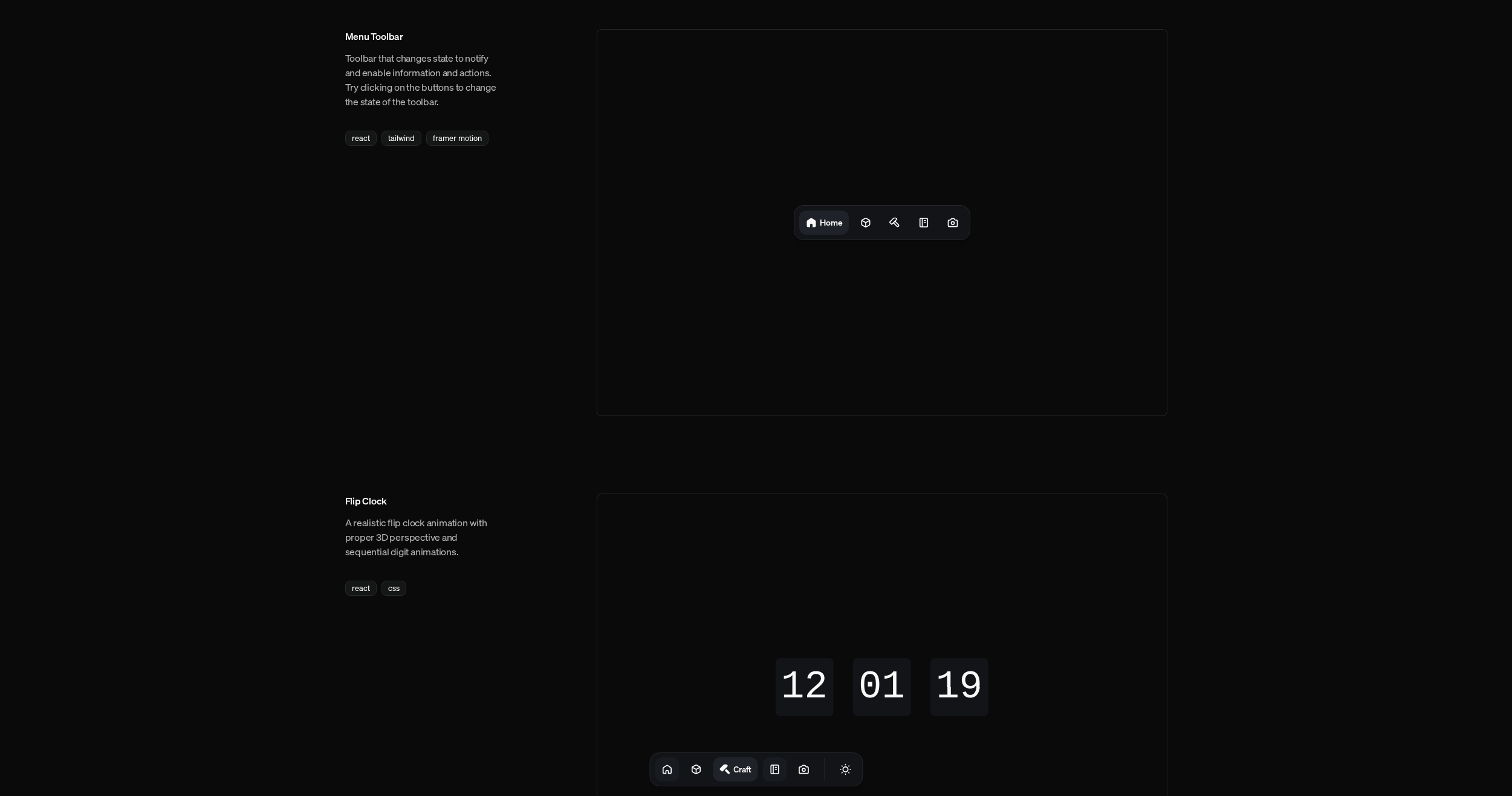
click at [771, 765] on icon at bounding box center [774, 769] width 8 height 8
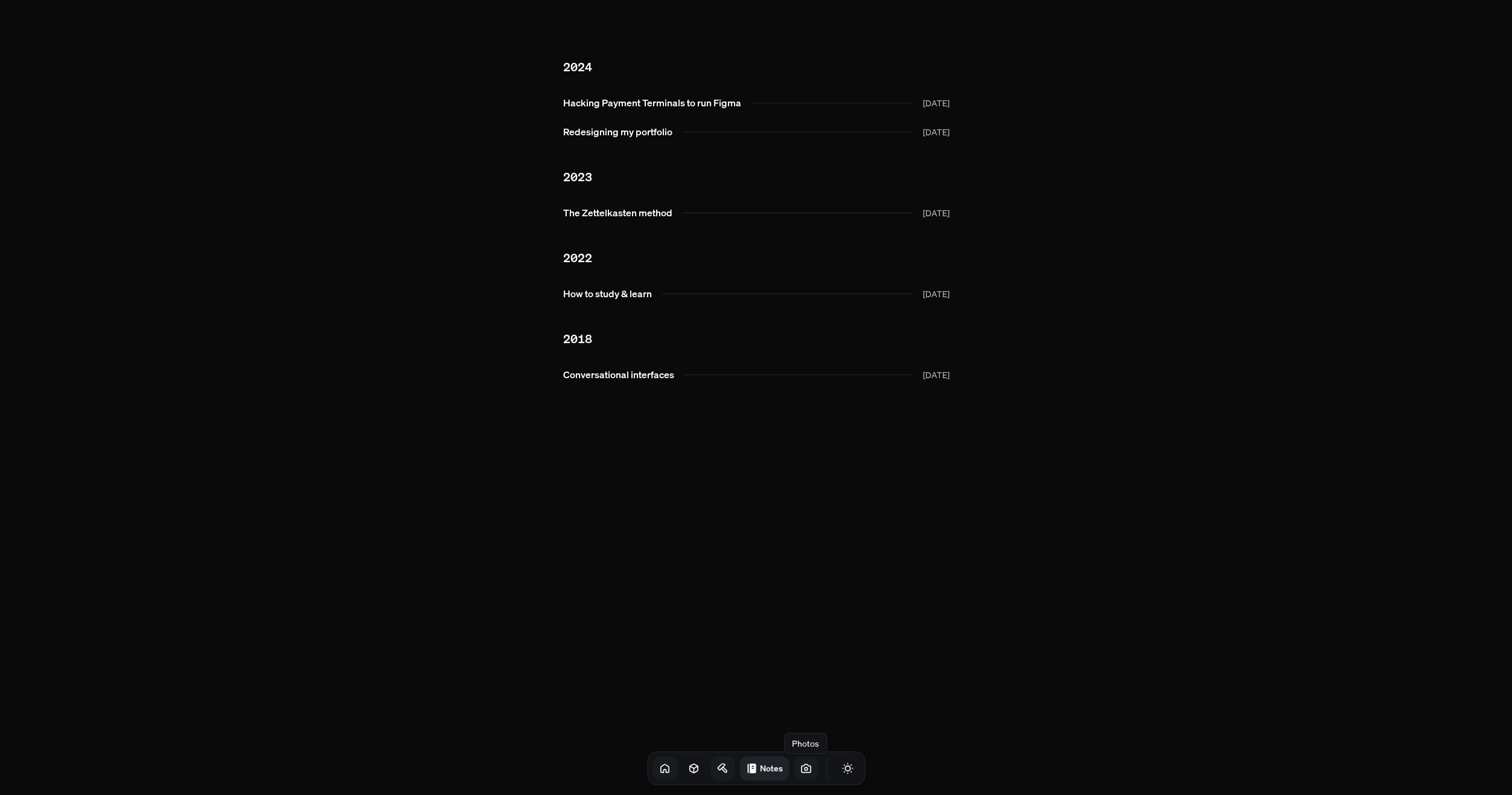
click at [800, 763] on icon at bounding box center [806, 768] width 12 height 12
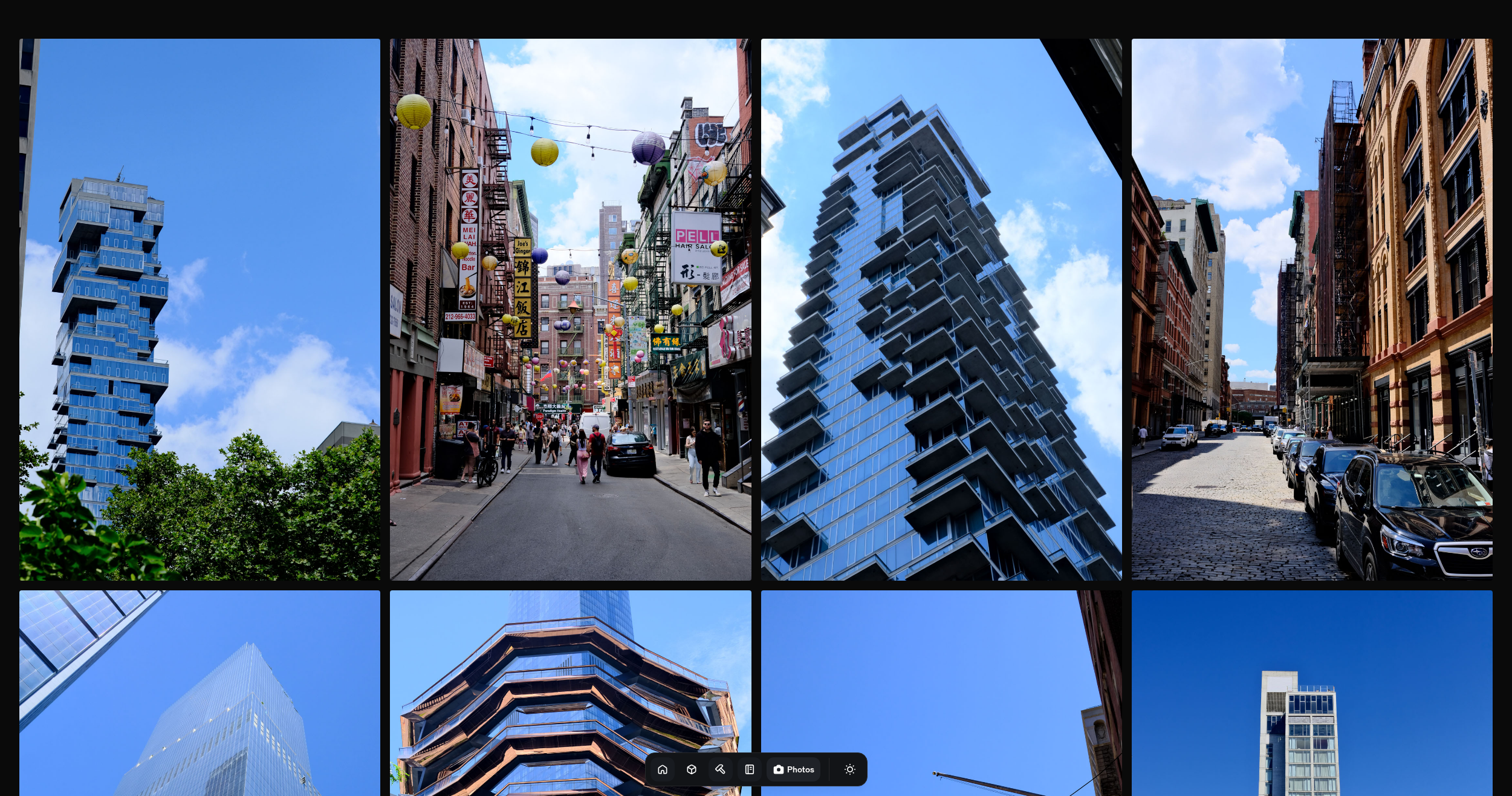
click at [743, 768] on icon at bounding box center [749, 769] width 13 height 13
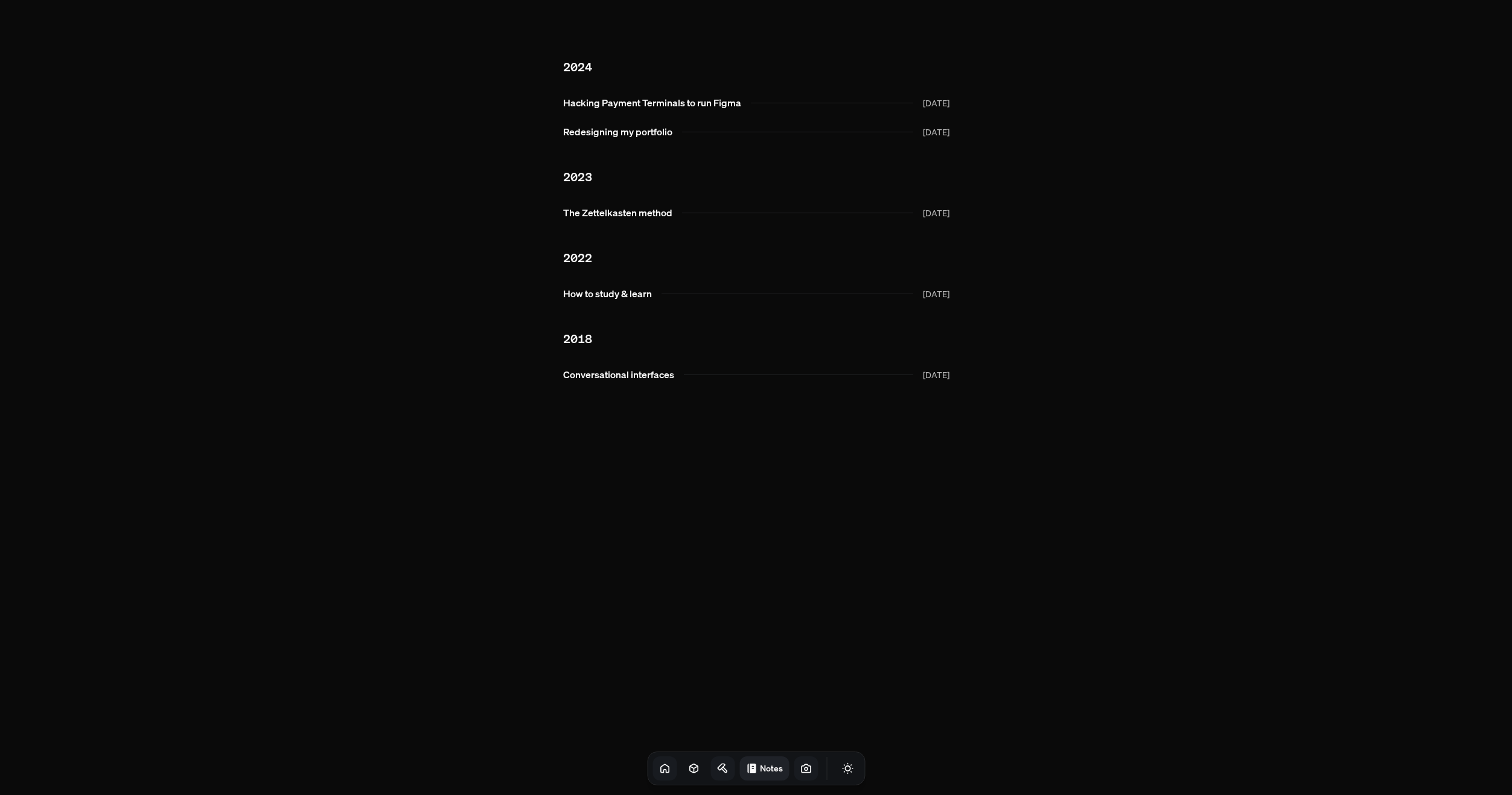
click at [661, 769] on icon at bounding box center [664, 768] width 7 height 7
